Goal: Task Accomplishment & Management: Use online tool/utility

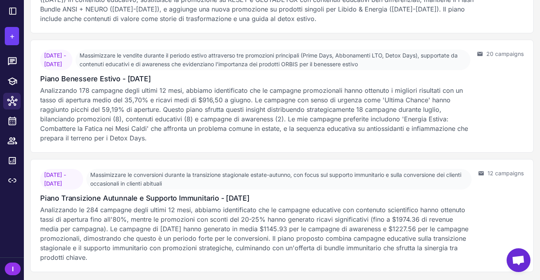
scroll to position [309, 0]
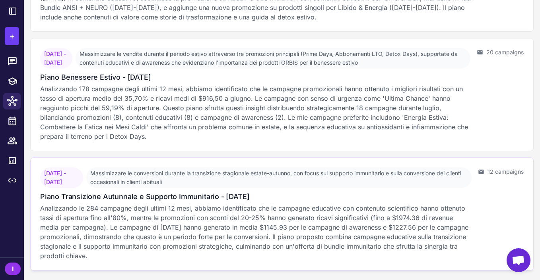
click at [191, 226] on p "Analizzando le 284 campagne degli ultimi 12 mesi, abbiamo identificato che le c…" at bounding box center [255, 232] width 431 height 57
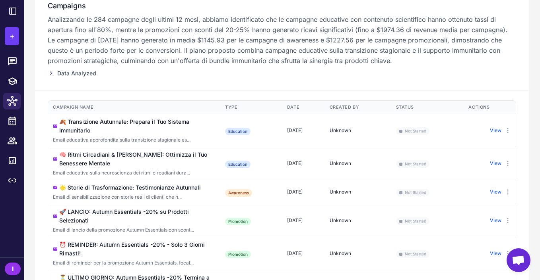
scroll to position [126, 0]
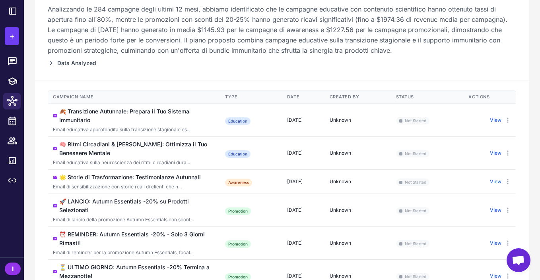
click at [81, 62] on span "Data Analyzed" at bounding box center [76, 63] width 39 height 9
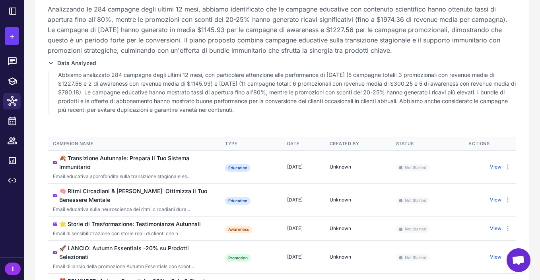
click at [85, 81] on p "Abbiamo analizzato 284 campagne degli ultimi 12 mesi, con particolare attenzion…" at bounding box center [287, 93] width 458 height 44
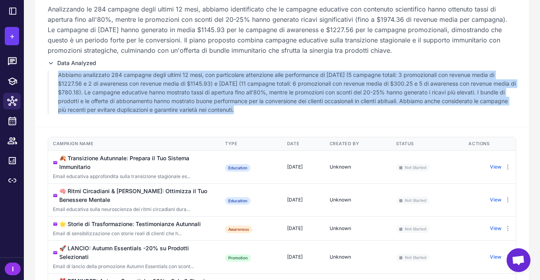
click at [85, 81] on p "Abbiamo analizzato 284 campagne degli ultimi 12 mesi, con particolare attenzion…" at bounding box center [287, 93] width 458 height 44
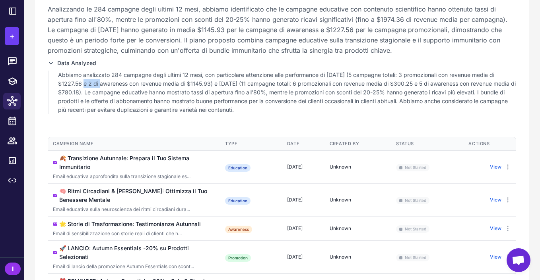
click at [85, 81] on p "Abbiamo analizzato 284 campagne degli ultimi 12 mesi, con particolare attenzion…" at bounding box center [287, 93] width 458 height 44
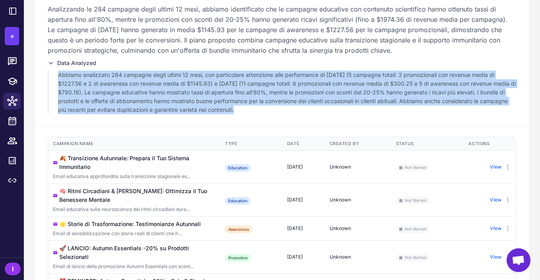
click at [85, 81] on p "Abbiamo analizzato 284 campagne degli ultimi 12 mesi, con particolare attenzion…" at bounding box center [287, 93] width 458 height 44
click at [89, 82] on p "Abbiamo analizzato 284 campagne degli ultimi 12 mesi, con particolare attenzion…" at bounding box center [287, 93] width 458 height 44
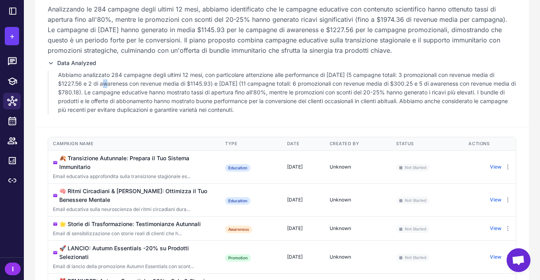
click at [89, 82] on p "Abbiamo analizzato 284 campagne degli ultimi 12 mesi, con particolare attenzion…" at bounding box center [287, 93] width 458 height 44
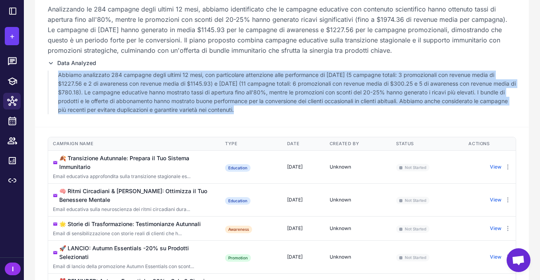
click at [89, 82] on p "Abbiamo analizzato 284 campagne degli ultimi 12 mesi, con particolare attenzion…" at bounding box center [287, 93] width 458 height 44
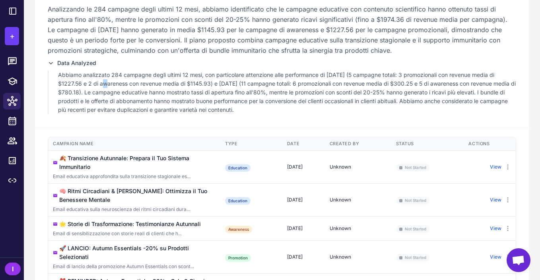
click at [89, 82] on p "Abbiamo analizzato 284 campagne degli ultimi 12 mesi, con particolare attenzion…" at bounding box center [287, 93] width 458 height 44
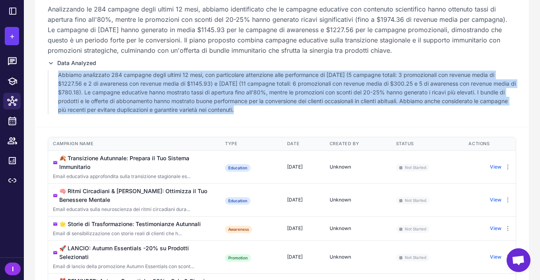
click at [89, 82] on p "Abbiamo analizzato 284 campagne degli ultimi 12 mesi, con particolare attenzion…" at bounding box center [287, 93] width 458 height 44
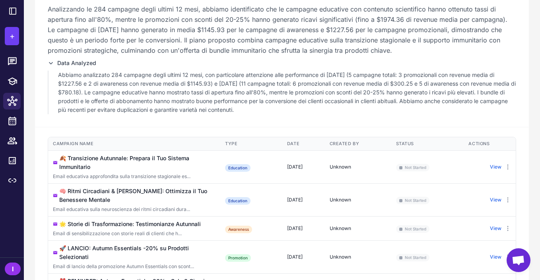
click at [79, 64] on span "Data Analyzed" at bounding box center [76, 63] width 39 height 9
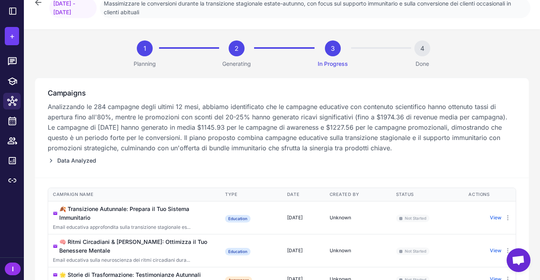
scroll to position [0, 0]
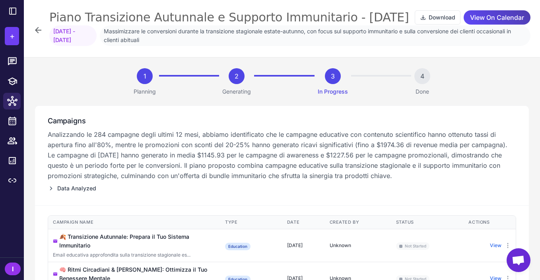
click at [151, 74] on div "1" at bounding box center [145, 76] width 16 height 16
click at [151, 91] on p "Planning" at bounding box center [144, 91] width 22 height 9
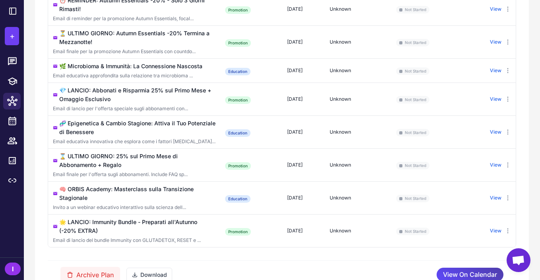
scroll to position [389, 0]
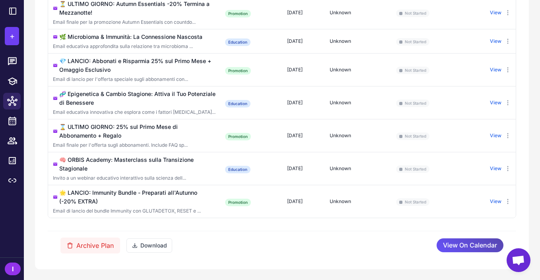
click at [454, 251] on span "View On Calendar" at bounding box center [470, 246] width 54 height 14
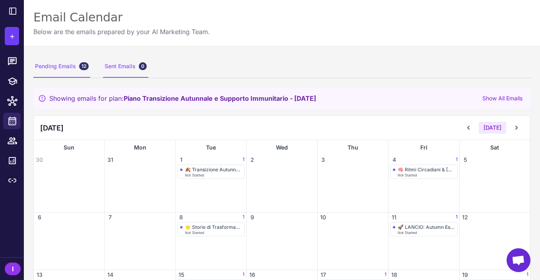
click at [122, 63] on div "Sent Emails 0" at bounding box center [125, 67] width 45 height 22
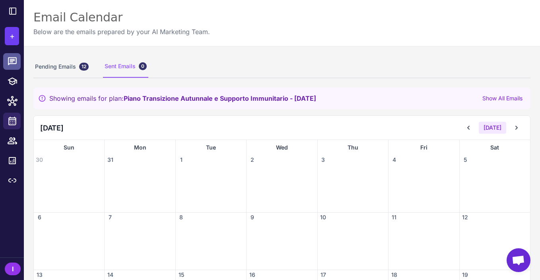
click at [14, 60] on icon at bounding box center [12, 61] width 9 height 8
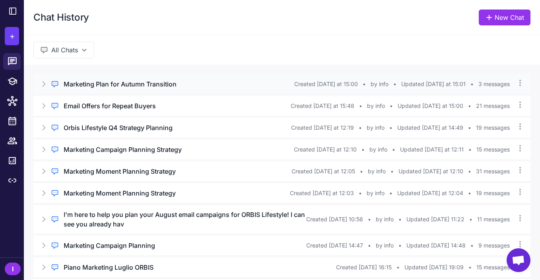
click at [98, 87] on h3 "Marketing Plan for Autumn Transition" at bounding box center [120, 84] width 113 height 10
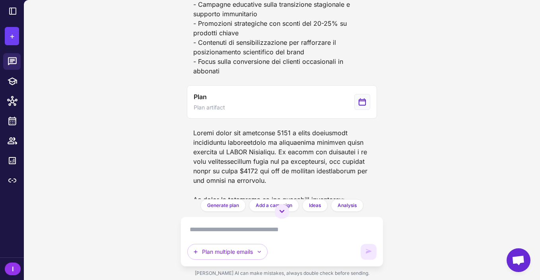
scroll to position [426, 0]
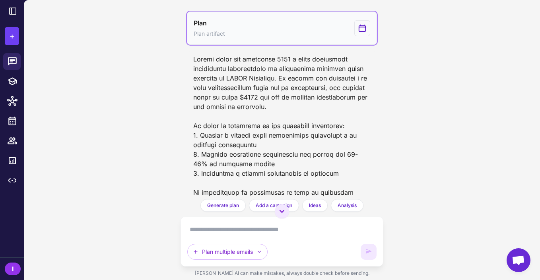
click at [233, 45] on button "Plan Plan artifact" at bounding box center [282, 28] width 190 height 33
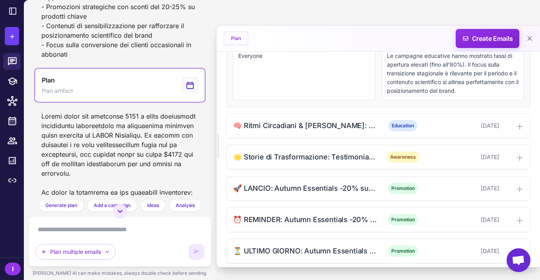
scroll to position [589, 0]
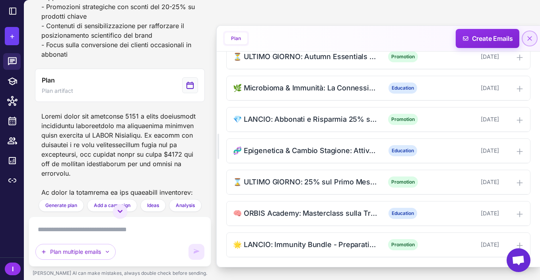
click at [529, 37] on icon at bounding box center [529, 39] width 8 height 8
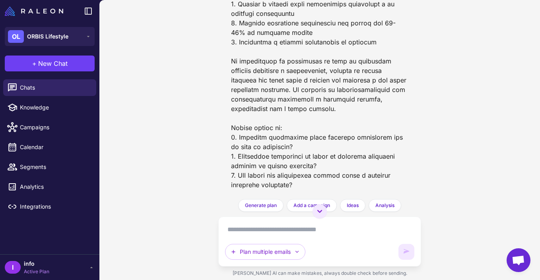
scroll to position [603, 0]
click at [256, 143] on div at bounding box center [319, 56] width 190 height 273
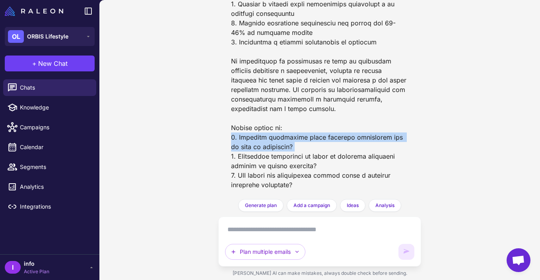
click at [256, 143] on div at bounding box center [319, 56] width 190 height 273
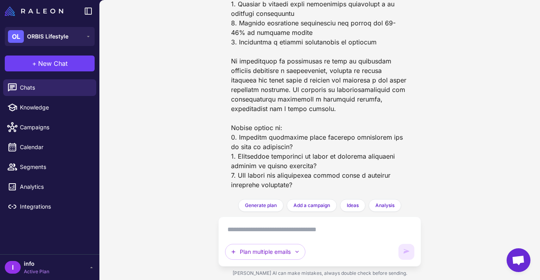
click at [256, 160] on div at bounding box center [319, 56] width 190 height 273
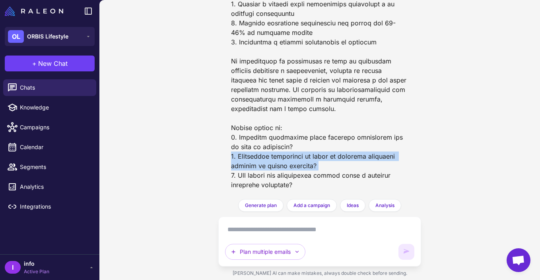
click at [256, 160] on div at bounding box center [319, 56] width 190 height 273
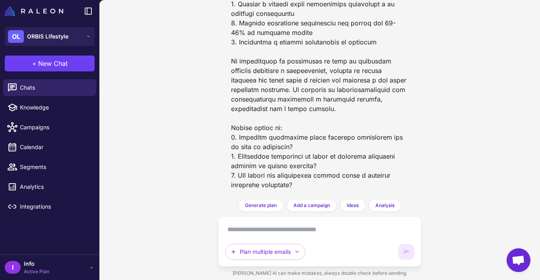
click at [257, 175] on div at bounding box center [319, 56] width 190 height 273
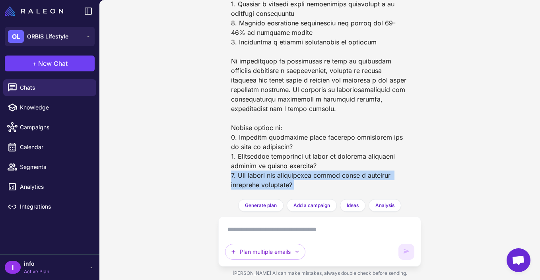
click at [257, 175] on div at bounding box center [319, 56] width 190 height 273
click at [257, 182] on div at bounding box center [319, 56] width 190 height 273
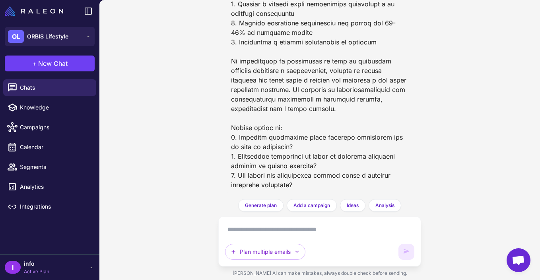
click at [279, 236] on div "Plan multiple emails" at bounding box center [319, 242] width 189 height 37
click at [270, 229] on textarea at bounding box center [319, 230] width 189 height 13
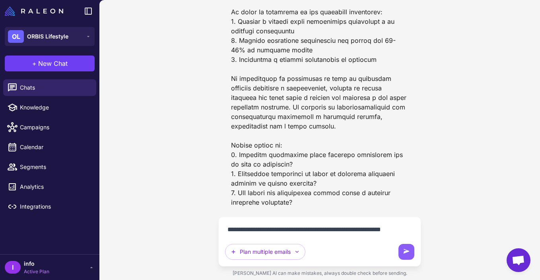
scroll to position [595, 0]
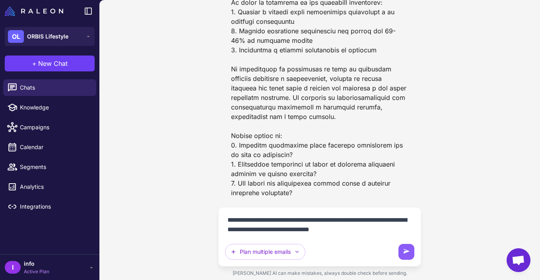
type textarea "**********"
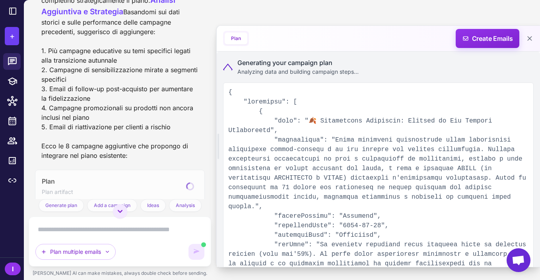
scroll to position [958, 0]
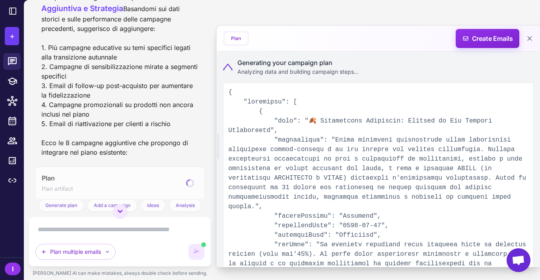
click at [228, 65] on icon at bounding box center [228, 67] width 10 height 7
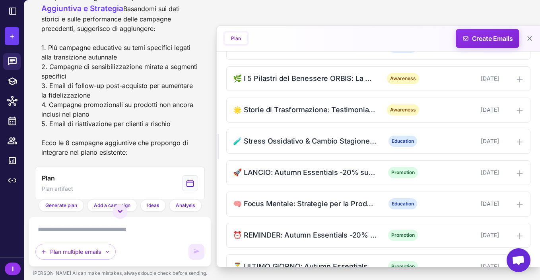
scroll to position [465, 0]
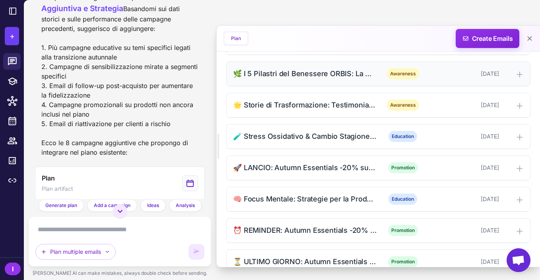
click at [370, 79] on div "🌿 I 5 Pilastri del Benessere ORBIS: La Nostra Filosofia" at bounding box center [304, 73] width 143 height 11
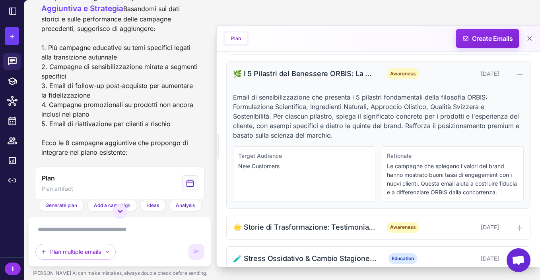
click at [370, 79] on div "🌿 I 5 Pilastri del Benessere ORBIS: La Nostra Filosofia" at bounding box center [304, 73] width 143 height 11
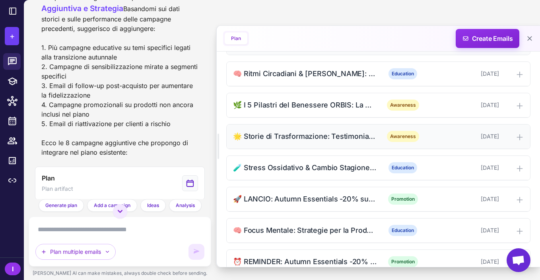
scroll to position [460, 0]
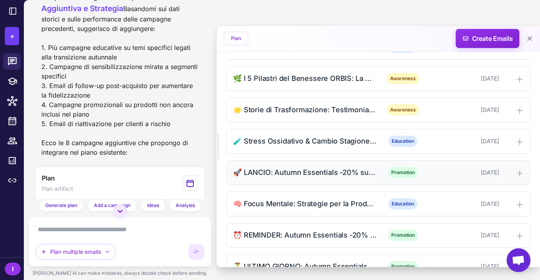
click at [348, 178] on div "🚀 LANCIO: Autumn Essentials -20% su Prodotti Selezionati" at bounding box center [304, 172] width 143 height 11
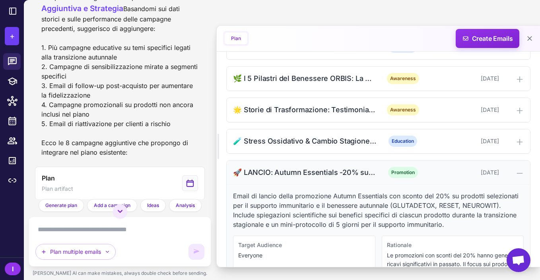
click at [348, 178] on div "🚀 LANCIO: Autumn Essentials -20% su Prodotti Selezionati" at bounding box center [304, 172] width 143 height 11
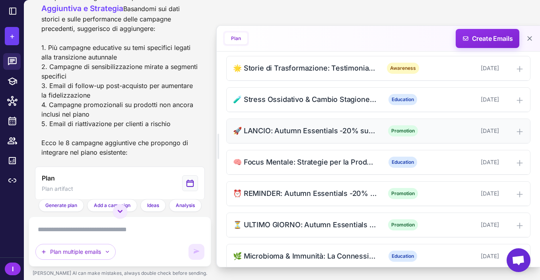
scroll to position [508, 0]
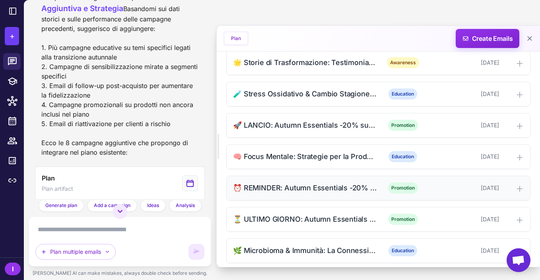
click at [348, 193] on div "⏰ REMINDER: Autumn Essentials -20% - Solo 3 Giorni Rimasti!" at bounding box center [304, 188] width 143 height 11
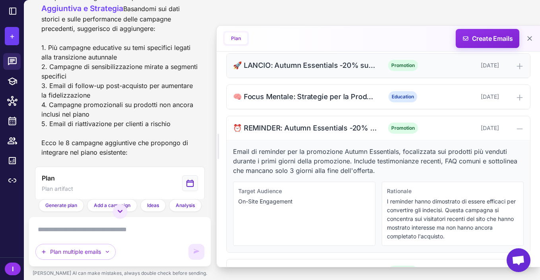
scroll to position [570, 0]
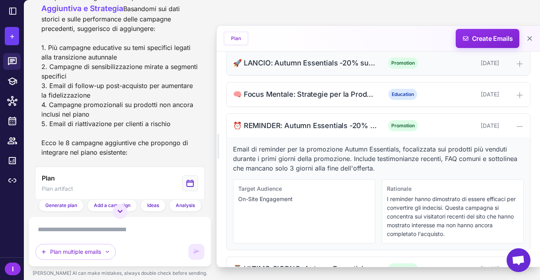
click at [312, 75] on div "🚀 LANCIO: Autumn Essentials -20% su Prodotti Selezionati Promotion [DATE]" at bounding box center [377, 63] width 303 height 24
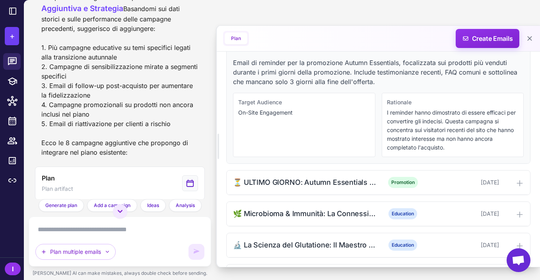
scroll to position [804, 0]
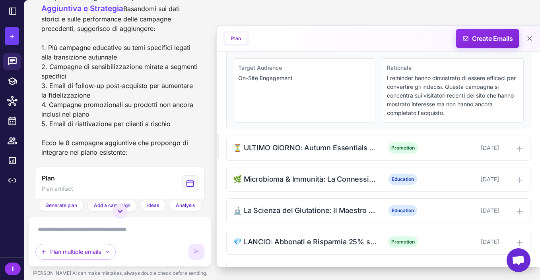
click at [333, 153] on div "⏳ ULTIMO GIORNO: Autumn Essentials -20% Termina a Mezzanotte!" at bounding box center [304, 148] width 143 height 11
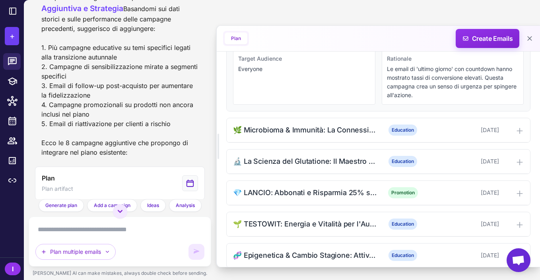
scroll to position [1008, 0]
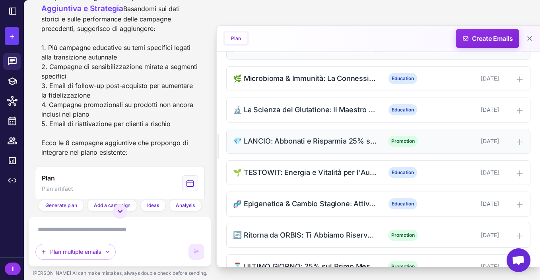
click at [309, 147] on div "💎 LANCIO: Abbonati e Risparmia 25% sul Primo Mese + Omaggio Esclusivo" at bounding box center [304, 141] width 143 height 11
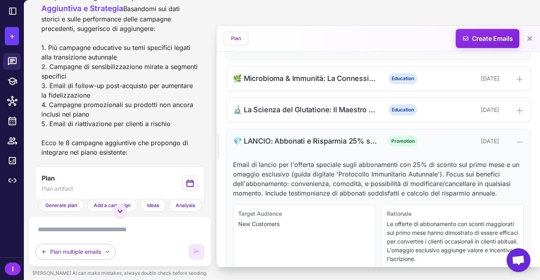
click at [309, 147] on div "💎 LANCIO: Abbonati e Risparmia 25% sul Primo Mese + Omaggio Esclusivo" at bounding box center [304, 141] width 143 height 11
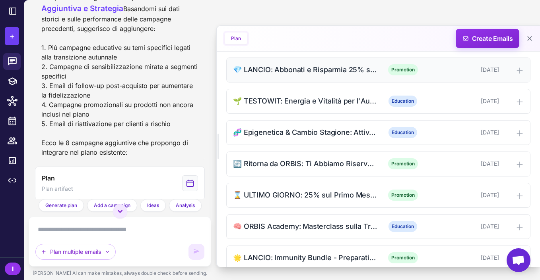
scroll to position [1081, 0]
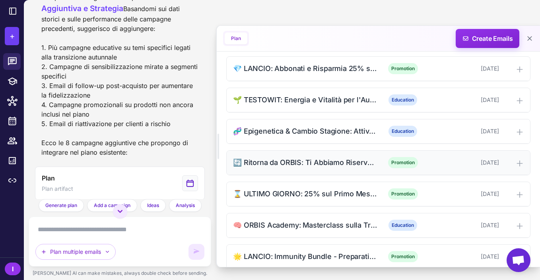
click at [304, 168] on div "🔄 Ritorna da ORBIS: Ti Abbiamo Riservato Qualcosa di Speciale" at bounding box center [304, 162] width 143 height 11
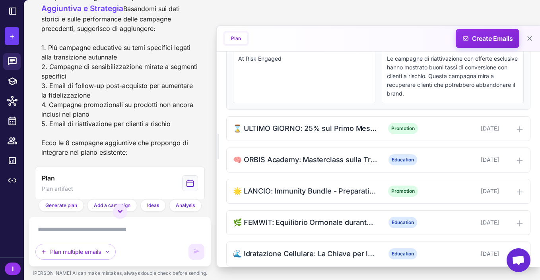
scroll to position [1282, 0]
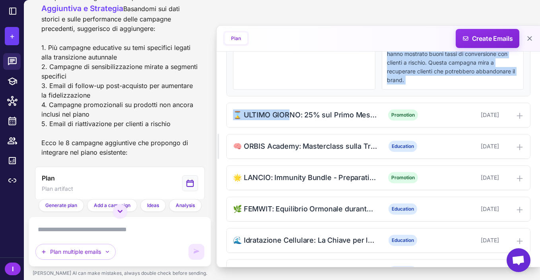
drag, startPoint x: 288, startPoint y: 139, endPoint x: 284, endPoint y: 105, distance: 34.4
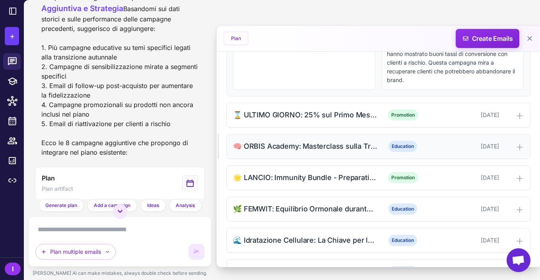
click at [313, 152] on div "🧠 ORBIS Academy: Masterclass sulla Transizione Stagionale" at bounding box center [304, 146] width 143 height 11
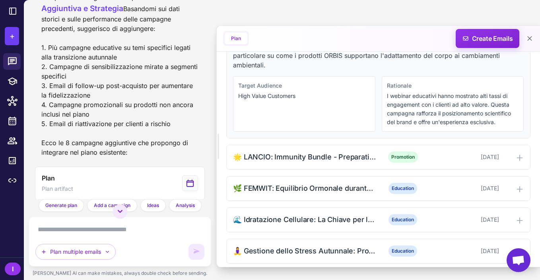
scroll to position [1431, 0]
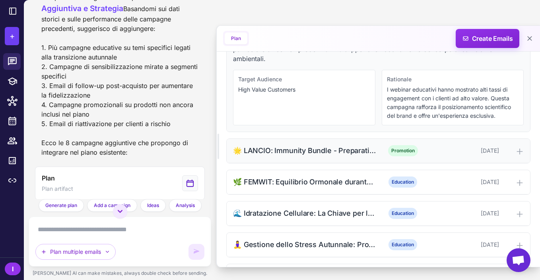
click at [311, 156] on div "🌟 LANCIO: Immunity Bundle - Preparati all'Autunno (-20% EXTRA)" at bounding box center [304, 150] width 143 height 11
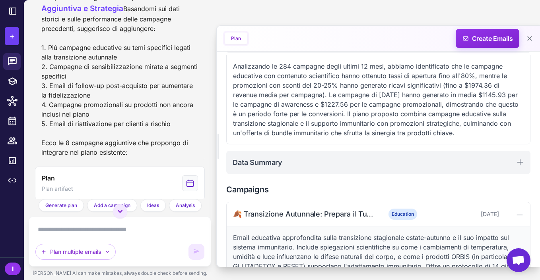
scroll to position [0, 0]
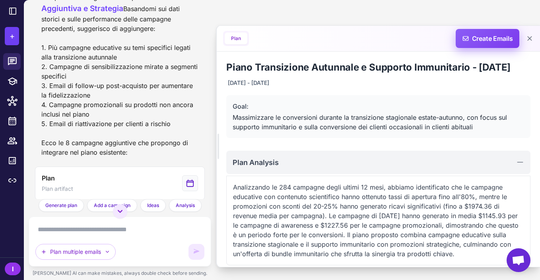
click at [476, 39] on span "Create Emails" at bounding box center [488, 38] width 70 height 19
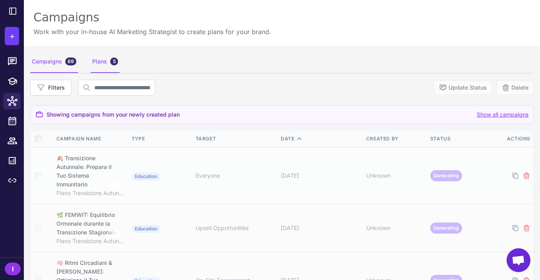
click at [103, 65] on div "Plans 5" at bounding box center [105, 62] width 29 height 22
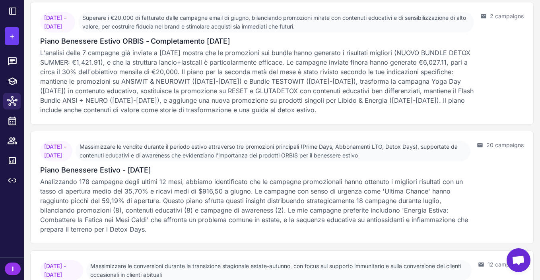
scroll to position [429, 0]
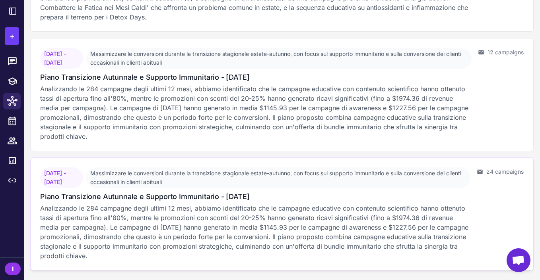
click at [274, 226] on p "Analizzando le 284 campagne degli ultimi 12 mesi, abbiamo identificato che le c…" at bounding box center [255, 232] width 430 height 57
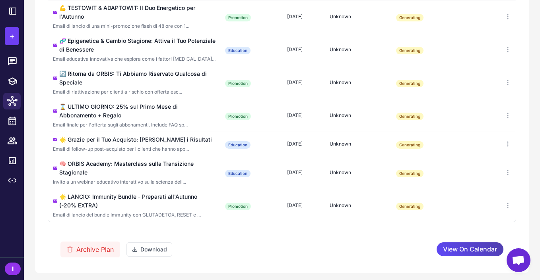
scroll to position [750, 0]
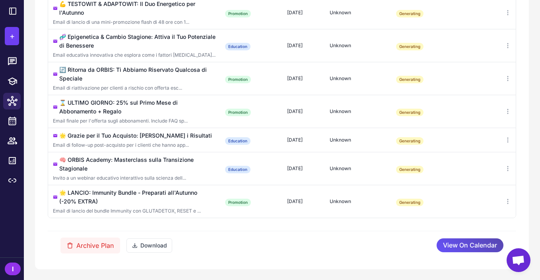
click at [445, 247] on span "View On Calendar" at bounding box center [470, 246] width 54 height 14
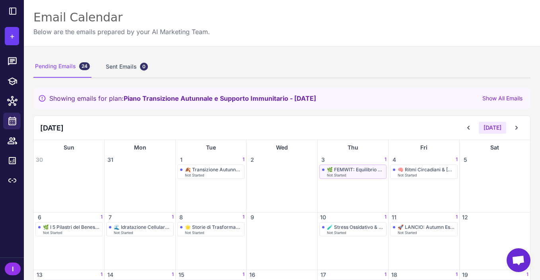
click at [362, 174] on div "Not Started" at bounding box center [355, 176] width 57 height 4
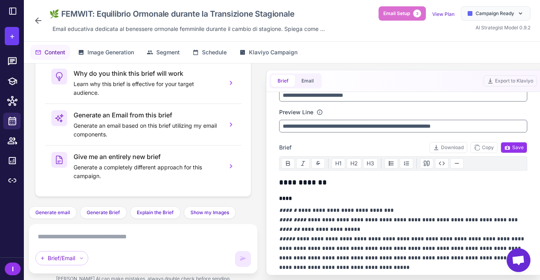
scroll to position [62, 0]
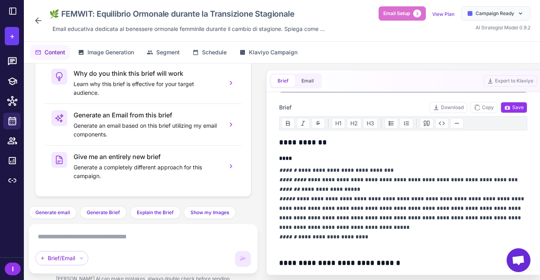
click at [306, 170] on p "**********" at bounding box center [403, 209] width 248 height 86
click at [369, 170] on p "**********" at bounding box center [403, 209] width 248 height 86
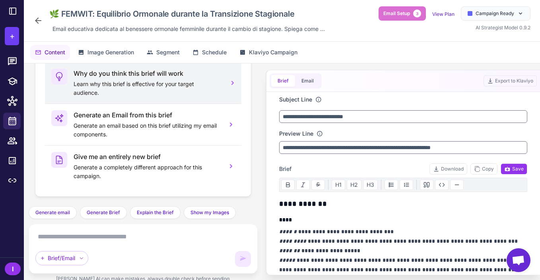
scroll to position [0, 0]
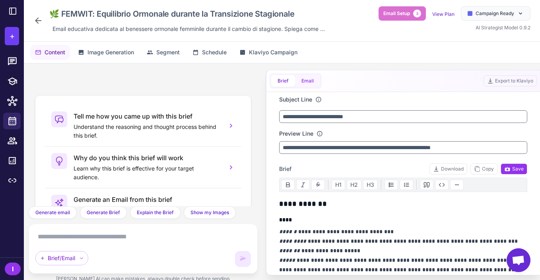
click at [310, 79] on button "Email" at bounding box center [307, 81] width 25 height 12
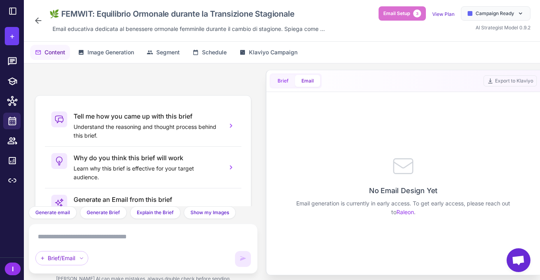
click at [280, 84] on button "Brief" at bounding box center [283, 81] width 24 height 12
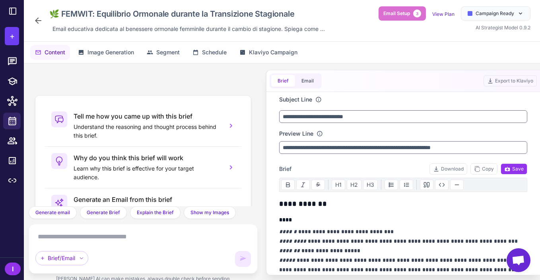
click at [42, 19] on icon at bounding box center [38, 21] width 10 height 10
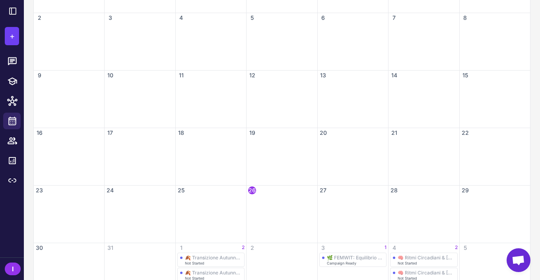
scroll to position [202, 0]
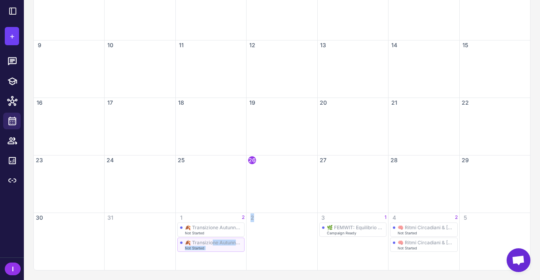
drag, startPoint x: 294, startPoint y: 237, endPoint x: 224, endPoint y: 246, distance: 70.4
click at [224, 246] on div "26 27 1 Idratazione & Benessere: La Guida Completa per l'Estate Not Started 28 …" at bounding box center [282, 97] width 496 height 345
click at [224, 246] on div "🍂 Transizione Autunnale: Prepara il Tuo Sistema Immunitario" at bounding box center [213, 243] width 57 height 6
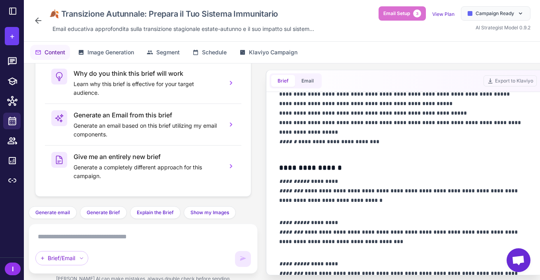
scroll to position [433, 0]
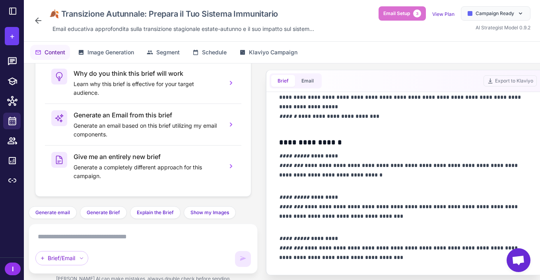
click at [38, 17] on icon at bounding box center [38, 21] width 10 height 10
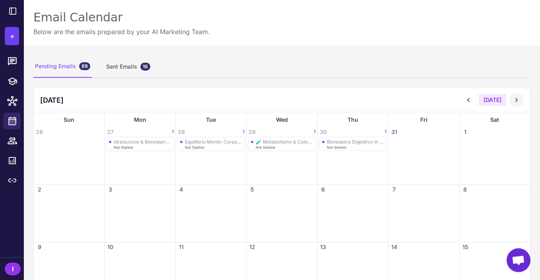
click at [515, 97] on icon at bounding box center [516, 100] width 8 height 8
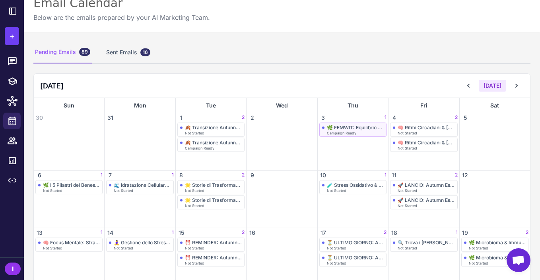
scroll to position [145, 0]
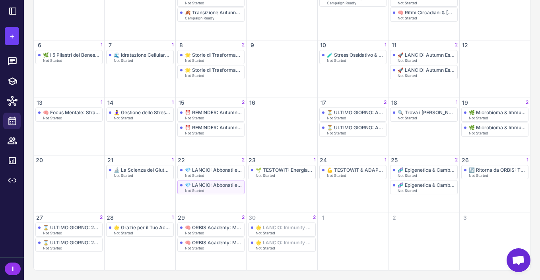
click at [205, 191] on div "Not Started" at bounding box center [213, 191] width 57 height 4
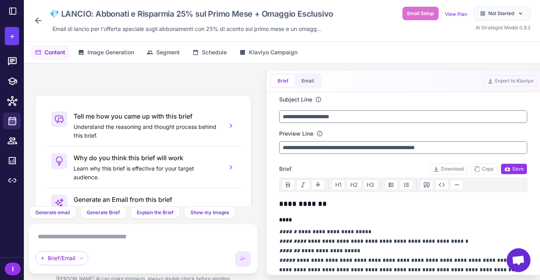
scroll to position [85, 0]
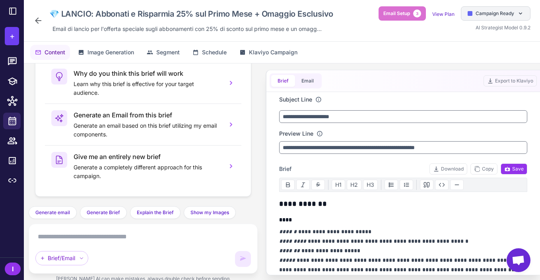
click at [482, 12] on span "Campaign Ready" at bounding box center [494, 13] width 39 height 7
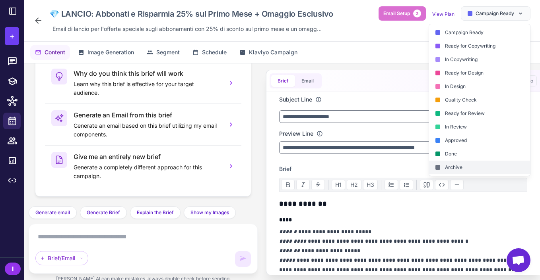
click at [467, 170] on div "Archive" at bounding box center [479, 168] width 101 height 14
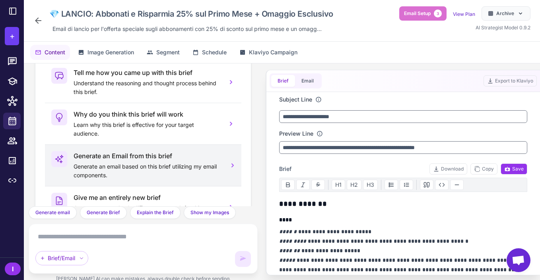
scroll to position [0, 0]
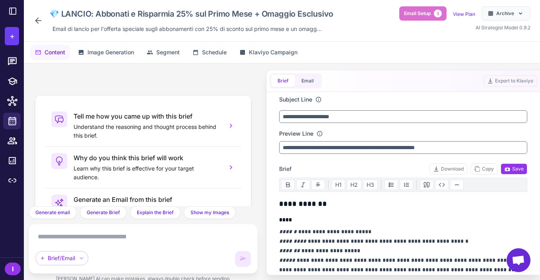
click at [37, 19] on icon at bounding box center [38, 20] width 6 height 6
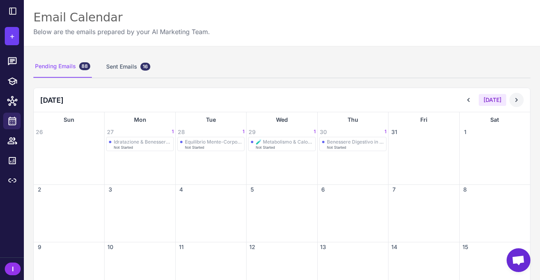
click at [515, 100] on icon at bounding box center [516, 100] width 8 height 8
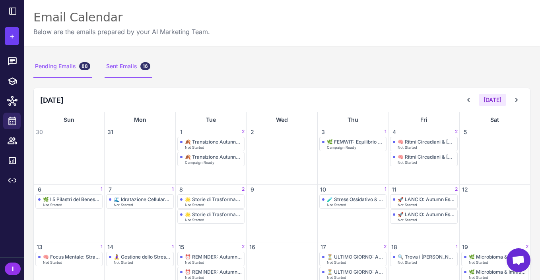
click at [120, 67] on div "Sent Emails 16" at bounding box center [127, 67] width 47 height 22
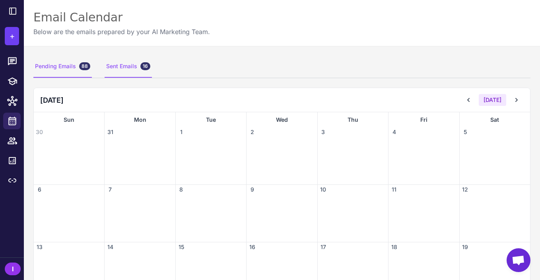
click at [60, 68] on div "Pending Emails 88" at bounding box center [62, 67] width 58 height 22
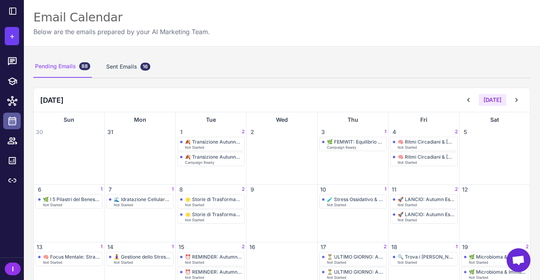
click at [14, 126] on icon at bounding box center [12, 121] width 10 height 10
click at [13, 60] on icon at bounding box center [12, 61] width 9 height 8
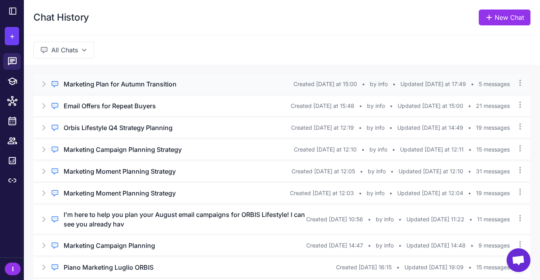
click at [106, 86] on h3 "Marketing Plan for Autumn Transition" at bounding box center [120, 84] width 113 height 10
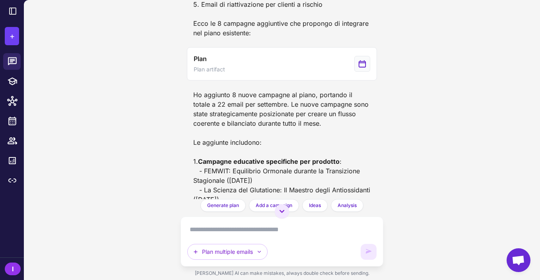
scroll to position [946, 0]
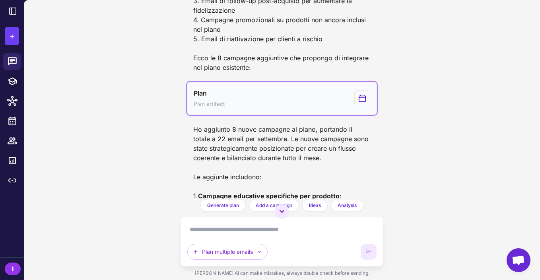
click at [327, 115] on button "Plan Plan artifact" at bounding box center [282, 98] width 190 height 33
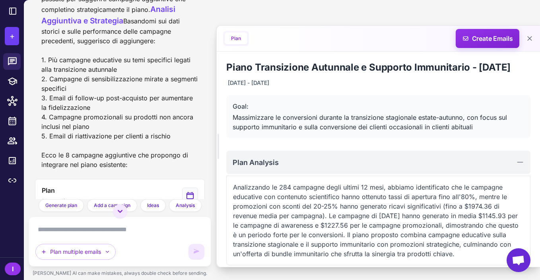
click at [237, 43] on button "Plan" at bounding box center [235, 39] width 23 height 12
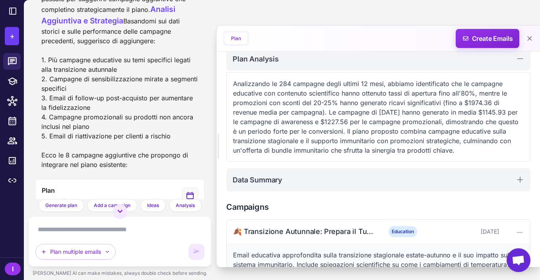
scroll to position [0, 0]
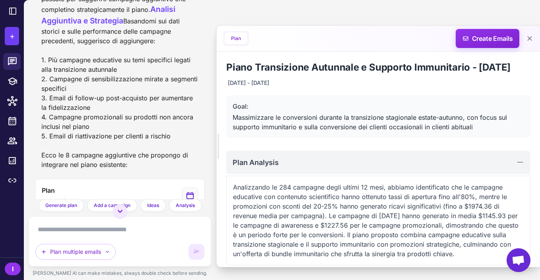
click at [232, 38] on button "Plan" at bounding box center [235, 39] width 23 height 12
click at [232, 34] on button "Plan" at bounding box center [235, 39] width 23 height 12
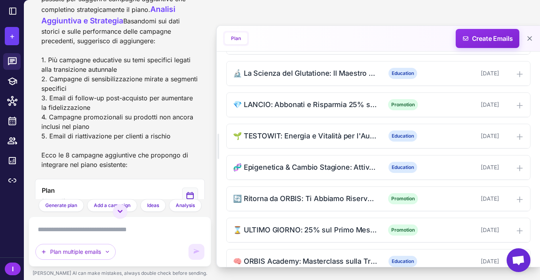
scroll to position [966, 0]
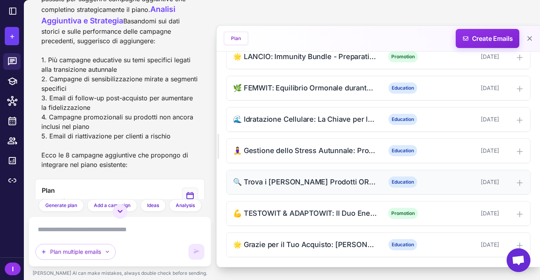
click at [515, 179] on icon at bounding box center [519, 183] width 8 height 8
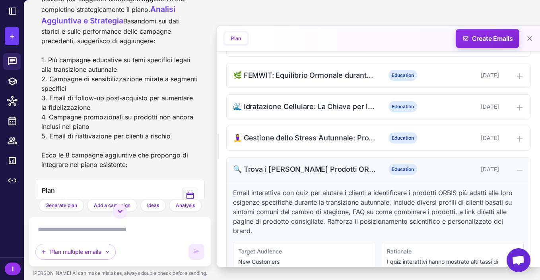
click at [515, 174] on icon at bounding box center [519, 170] width 8 height 8
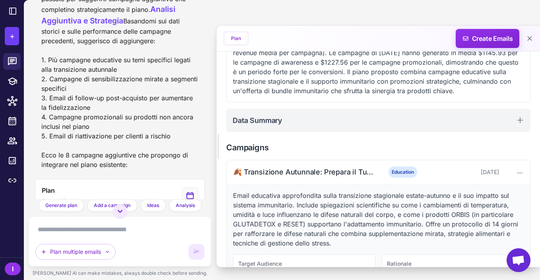
scroll to position [0, 0]
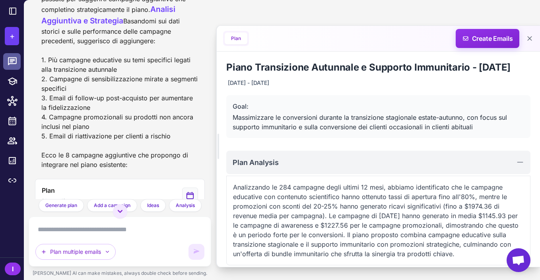
click at [11, 63] on icon at bounding box center [12, 61] width 9 height 8
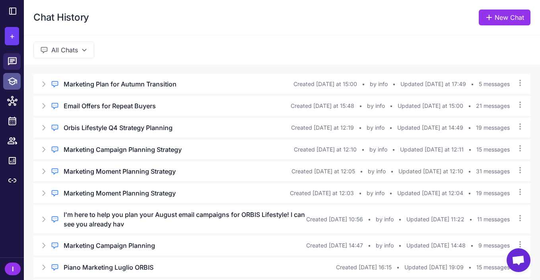
click at [15, 82] on icon at bounding box center [13, 81] width 10 height 8
select select
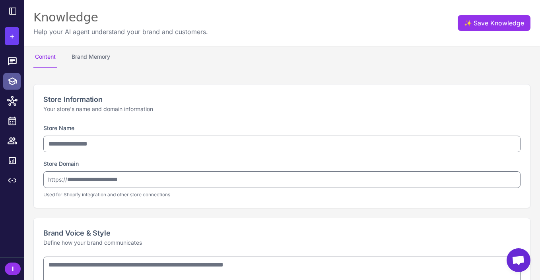
type input "**********"
type textarea "**********"
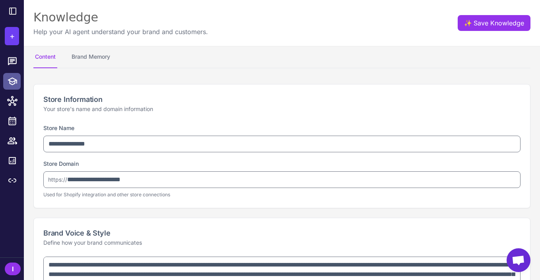
select select "***"
type textarea "**********"
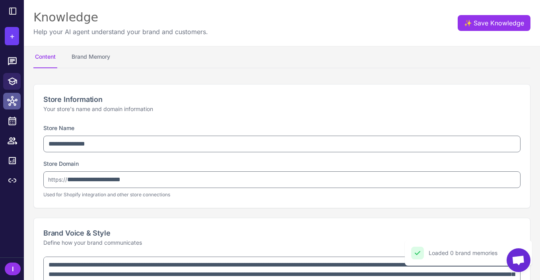
click at [11, 96] on icon at bounding box center [12, 101] width 10 height 10
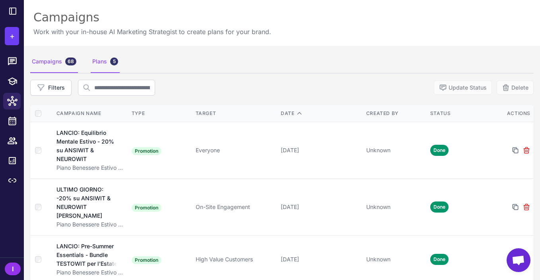
click at [95, 62] on div "Plans 5" at bounding box center [105, 62] width 29 height 22
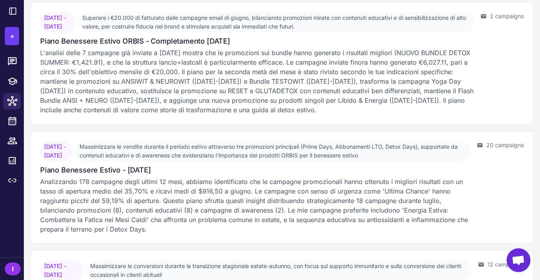
scroll to position [429, 0]
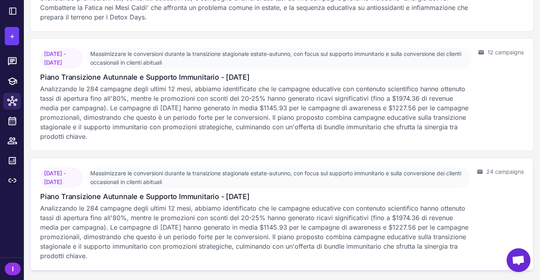
click at [129, 235] on p "Analizzando le 284 campagne degli ultimi 12 mesi, abbiamo identificato che le c…" at bounding box center [255, 232] width 430 height 57
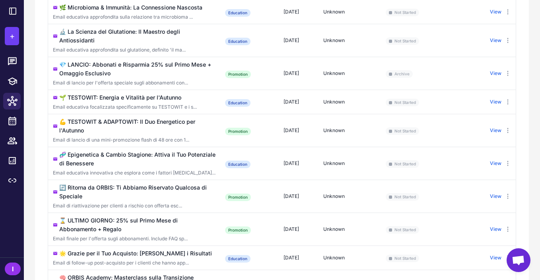
scroll to position [750, 0]
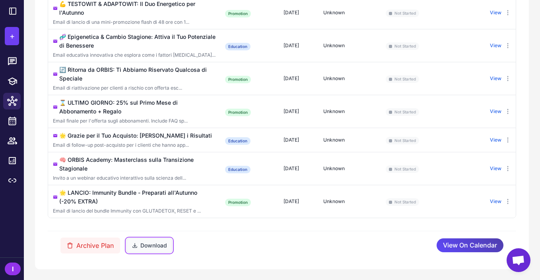
click at [150, 250] on button "Download" at bounding box center [149, 246] width 46 height 14
